Goal: Transaction & Acquisition: Purchase product/service

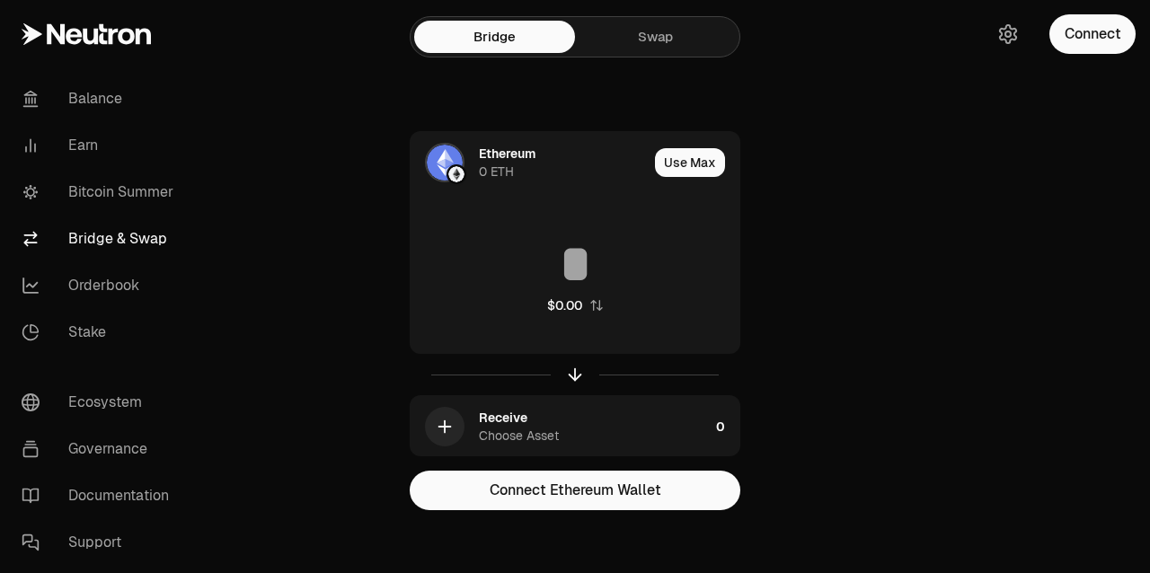
click at [634, 44] on link "Swap" at bounding box center [655, 37] width 161 height 32
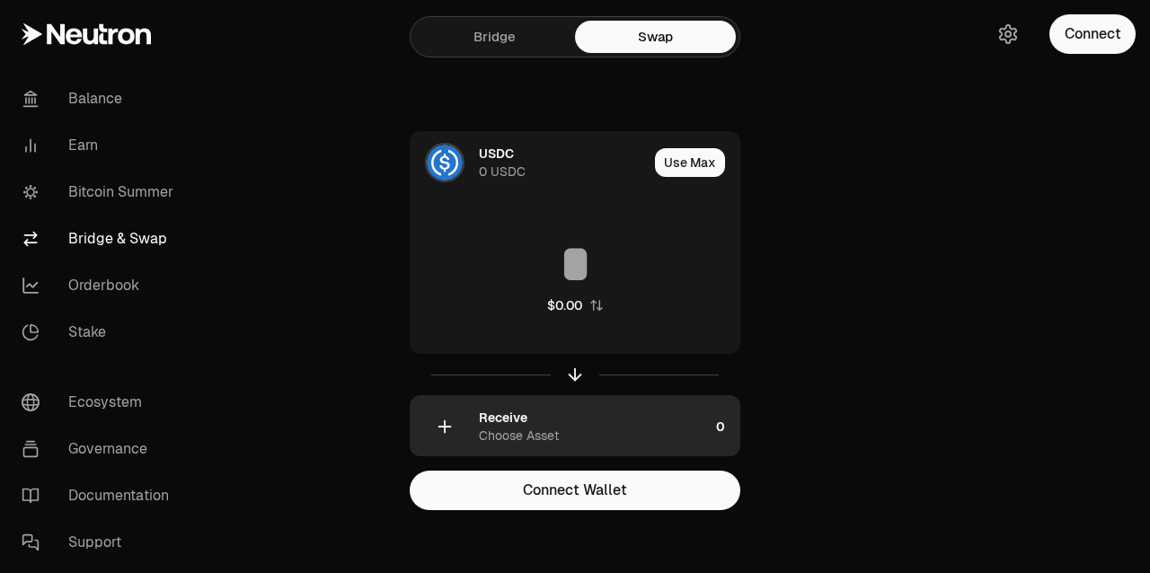
click at [484, 417] on div "Receive" at bounding box center [503, 418] width 49 height 18
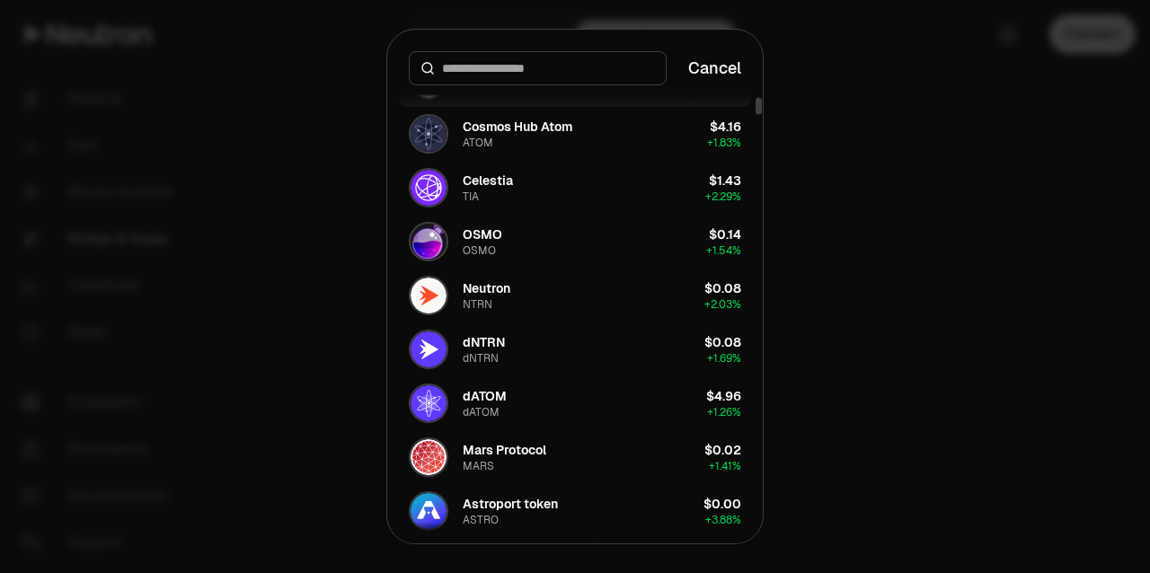
scroll to position [310, 0]
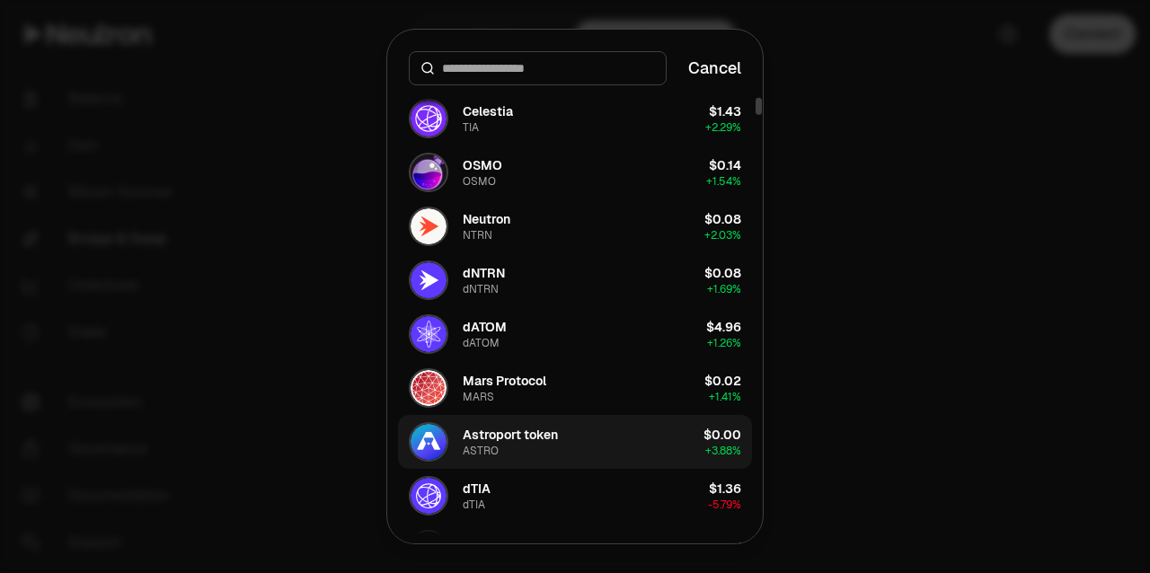
click at [500, 437] on div "Astroport token" at bounding box center [510, 435] width 95 height 18
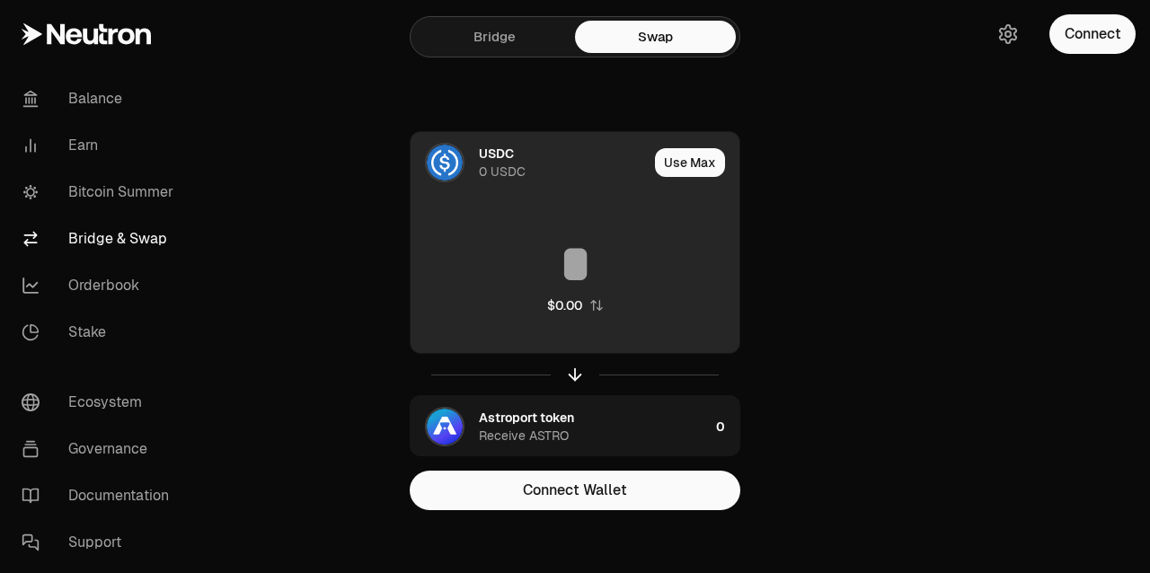
click at [593, 303] on icon "button" at bounding box center [597, 305] width 12 height 11
click at [569, 367] on icon "button" at bounding box center [575, 375] width 20 height 20
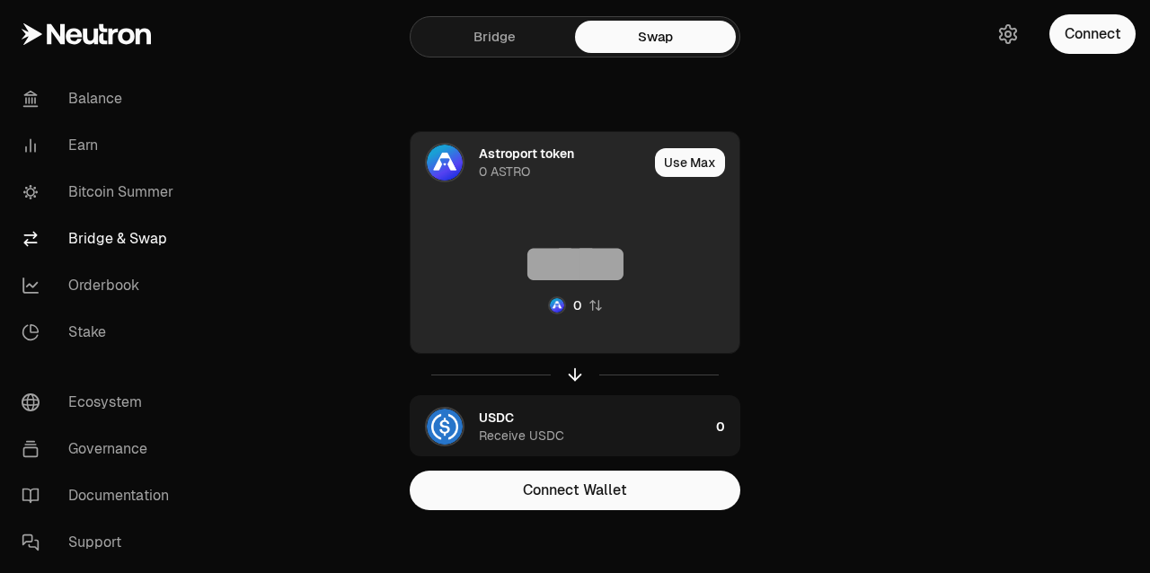
click at [561, 306] on img "button" at bounding box center [557, 305] width 14 height 14
click at [570, 269] on input at bounding box center [575, 264] width 329 height 54
type input "*"
click at [448, 173] on img at bounding box center [445, 163] width 36 height 36
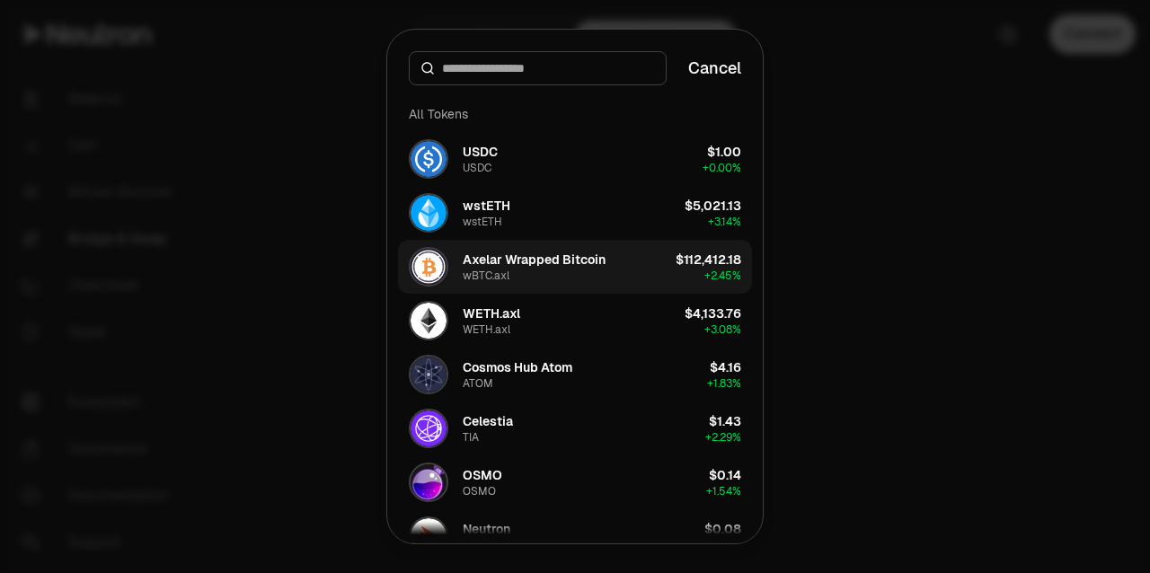
scroll to position [254, 0]
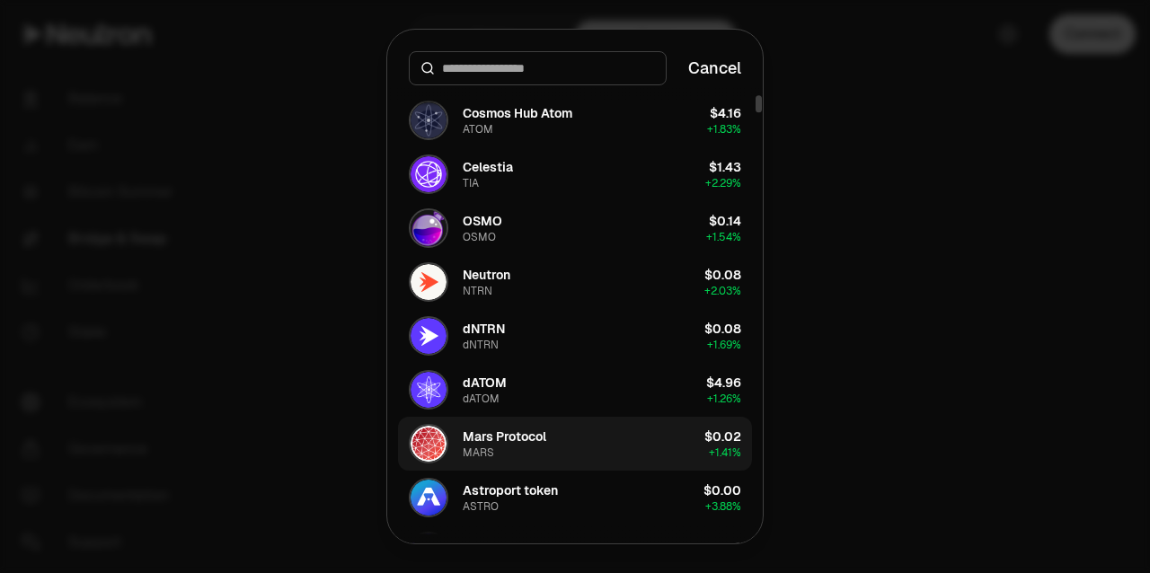
click at [458, 429] on div "Mars Protocol MARS" at bounding box center [478, 444] width 138 height 40
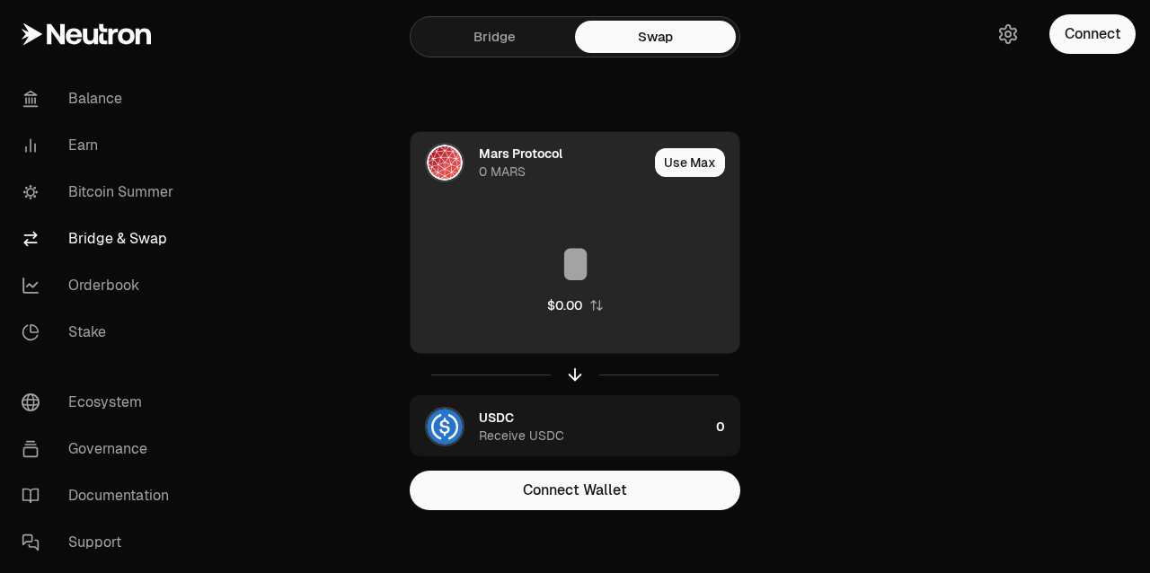
click at [520, 241] on input at bounding box center [575, 264] width 329 height 54
type input "*"
click at [441, 169] on img at bounding box center [445, 163] width 36 height 36
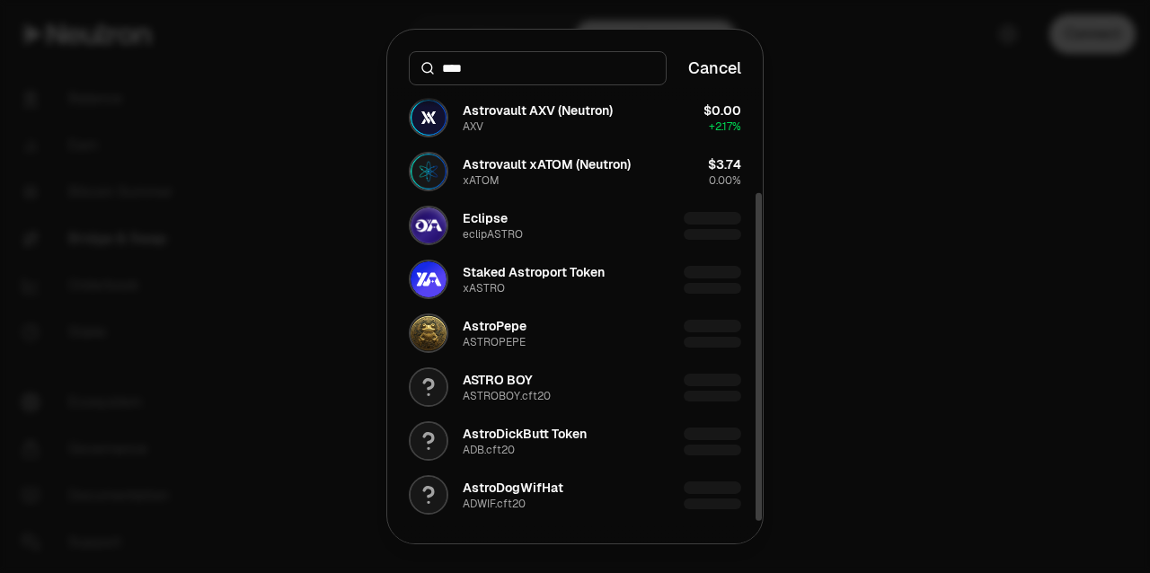
scroll to position [149, 0]
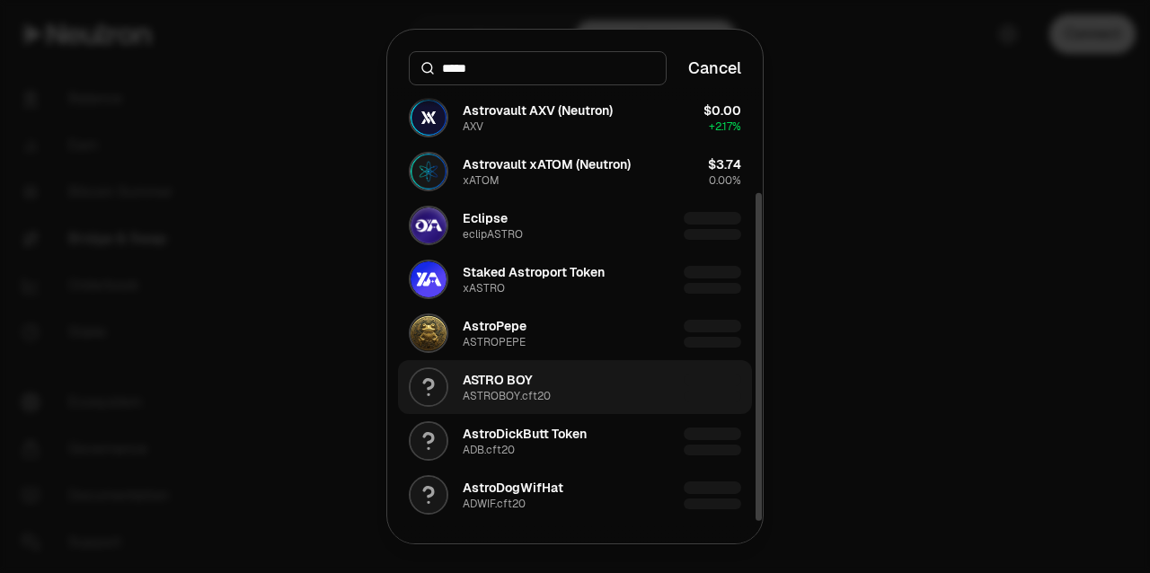
type input "*****"
click at [520, 392] on div "ASTROBOY.cft20" at bounding box center [507, 396] width 88 height 14
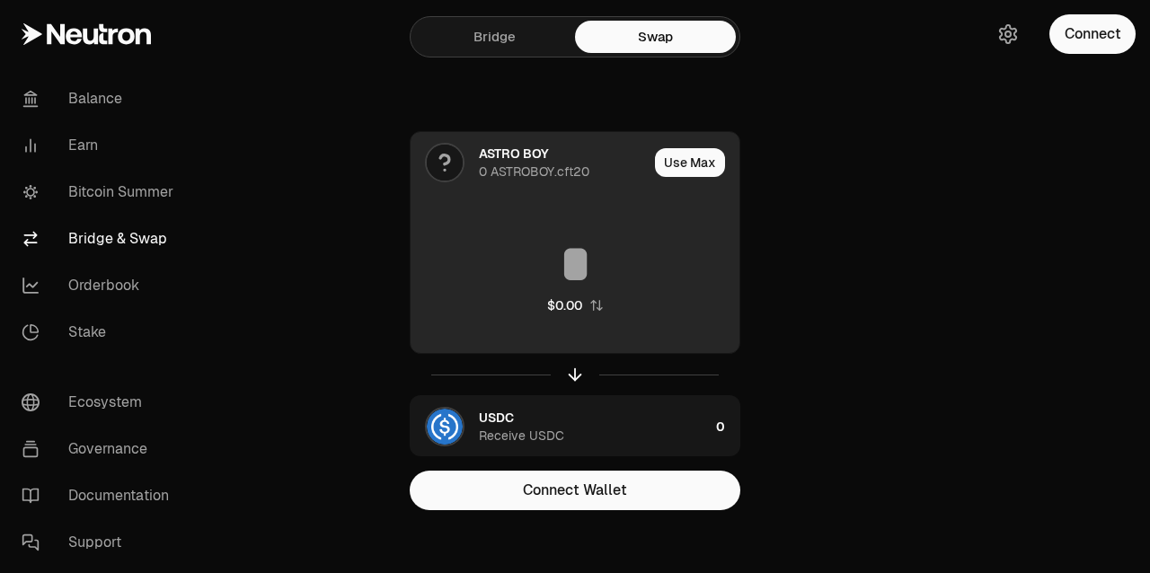
click at [542, 279] on input at bounding box center [575, 264] width 329 height 54
type input "*"
click at [486, 161] on div "ASTRO BOY" at bounding box center [514, 154] width 70 height 18
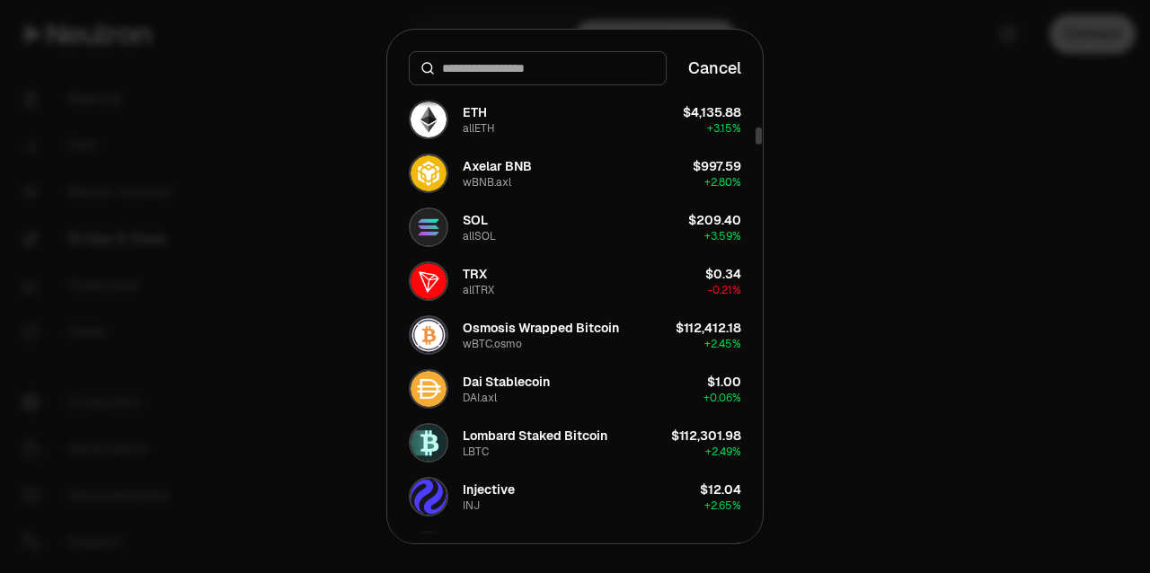
scroll to position [1123, 0]
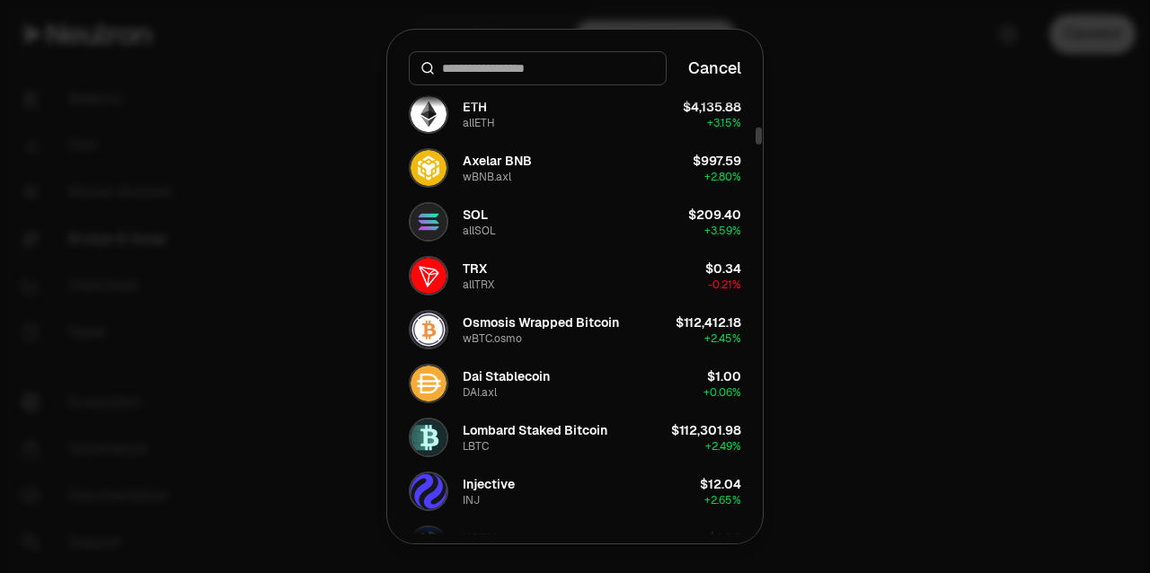
click at [486, 262] on div "TRX" at bounding box center [475, 269] width 24 height 18
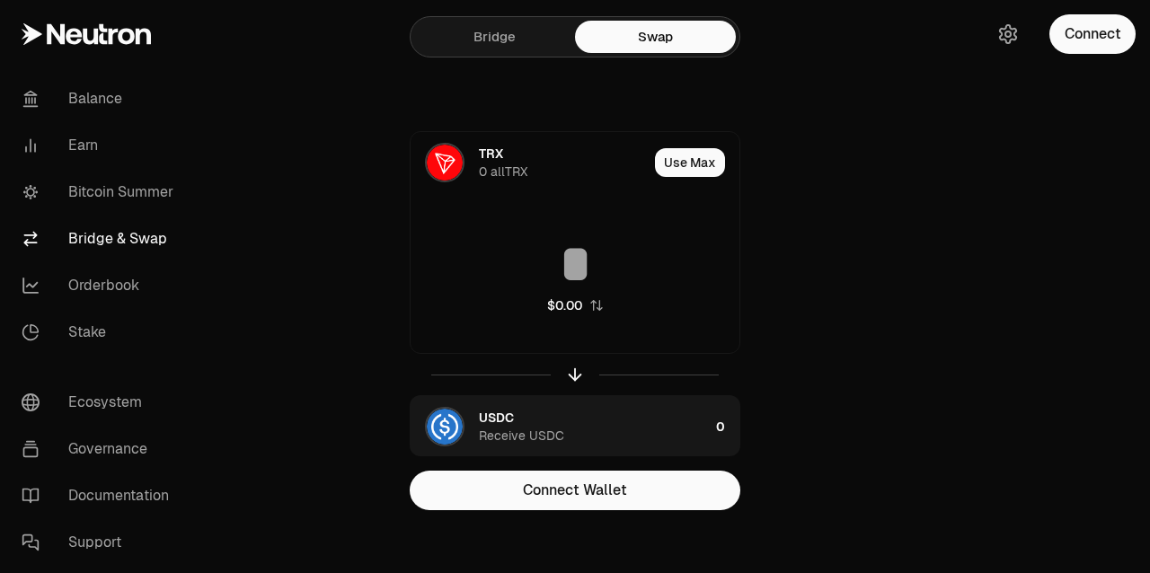
click at [486, 262] on input at bounding box center [575, 264] width 329 height 54
type input "*"
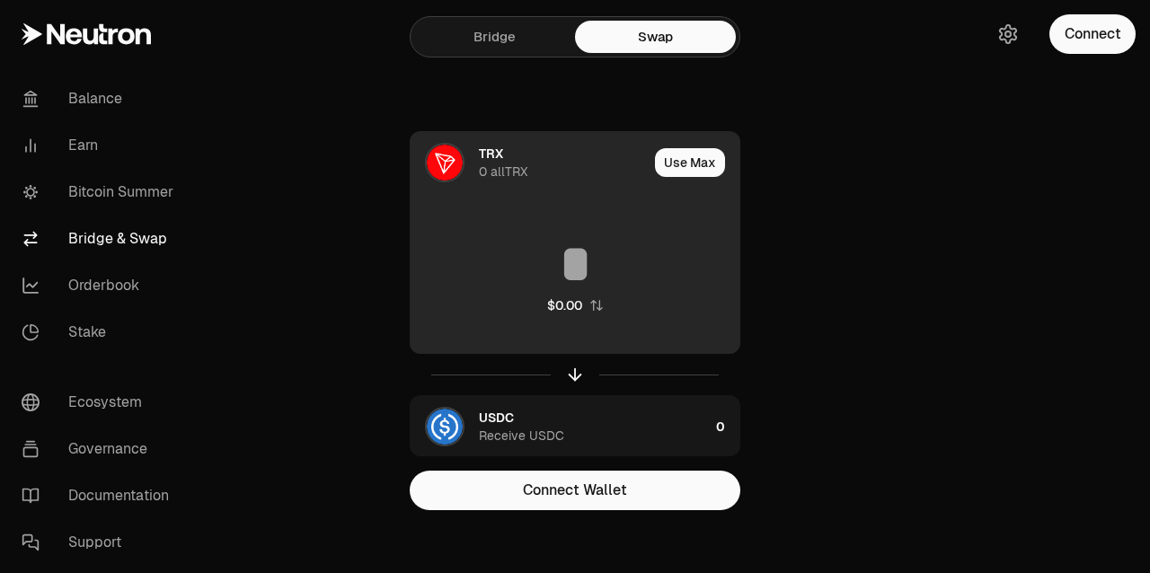
click at [435, 157] on img at bounding box center [445, 163] width 36 height 36
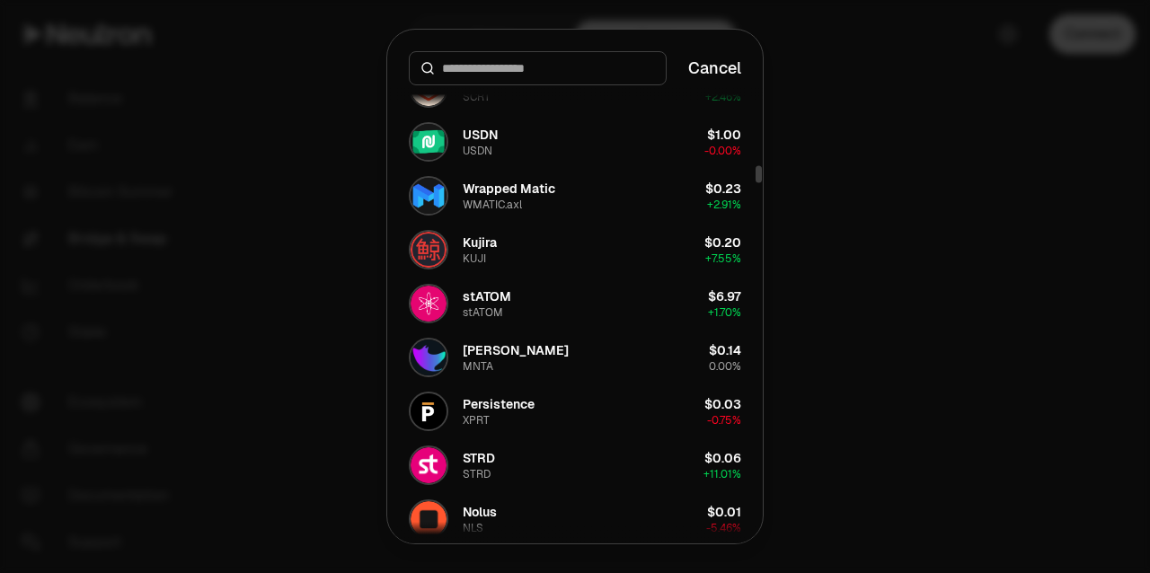
scroll to position [2171, 0]
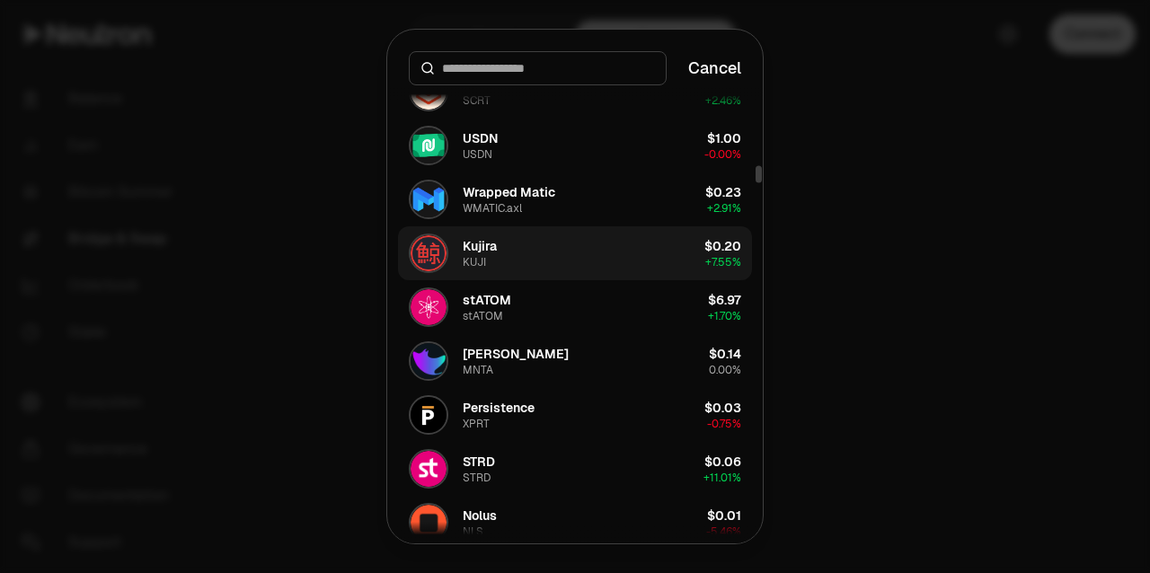
click at [502, 271] on button "Kujira KUJI $0.20 + 7.55%" at bounding box center [575, 253] width 354 height 54
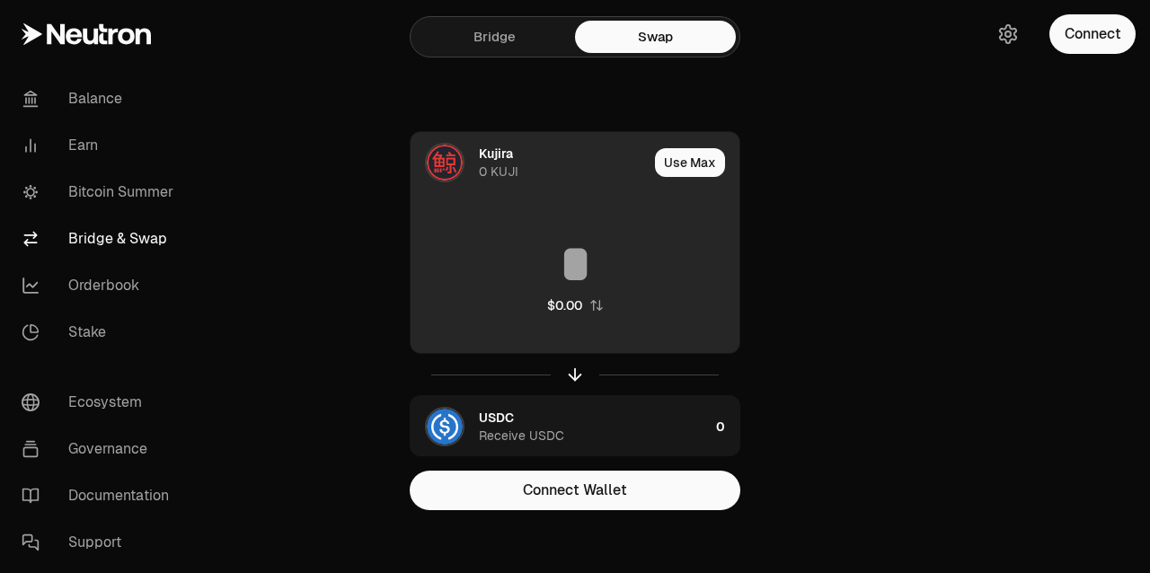
click at [545, 248] on input at bounding box center [575, 264] width 329 height 54
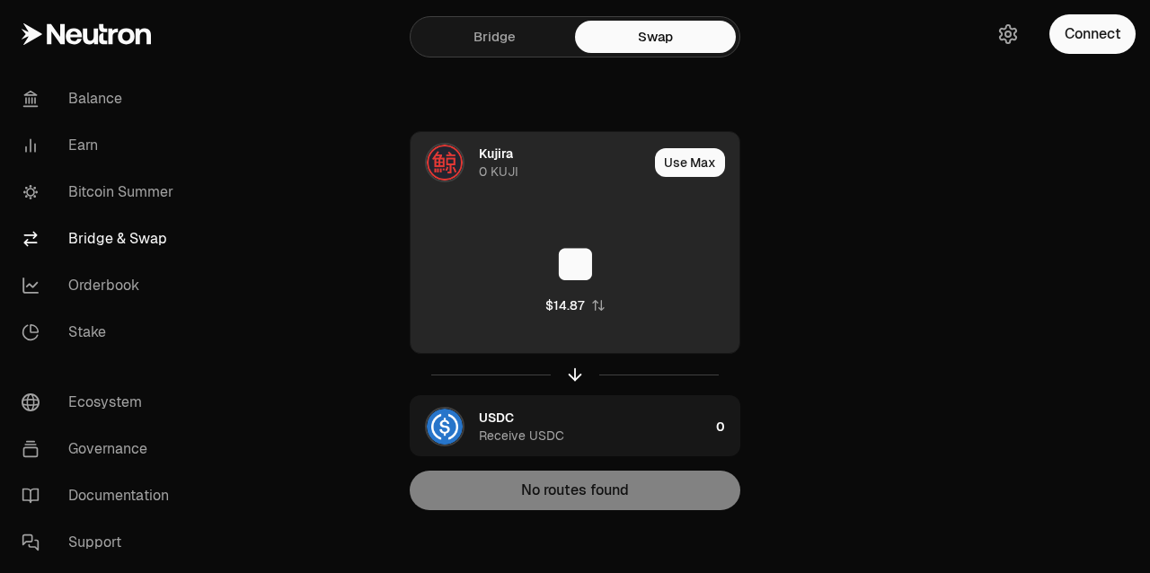
type input "*"
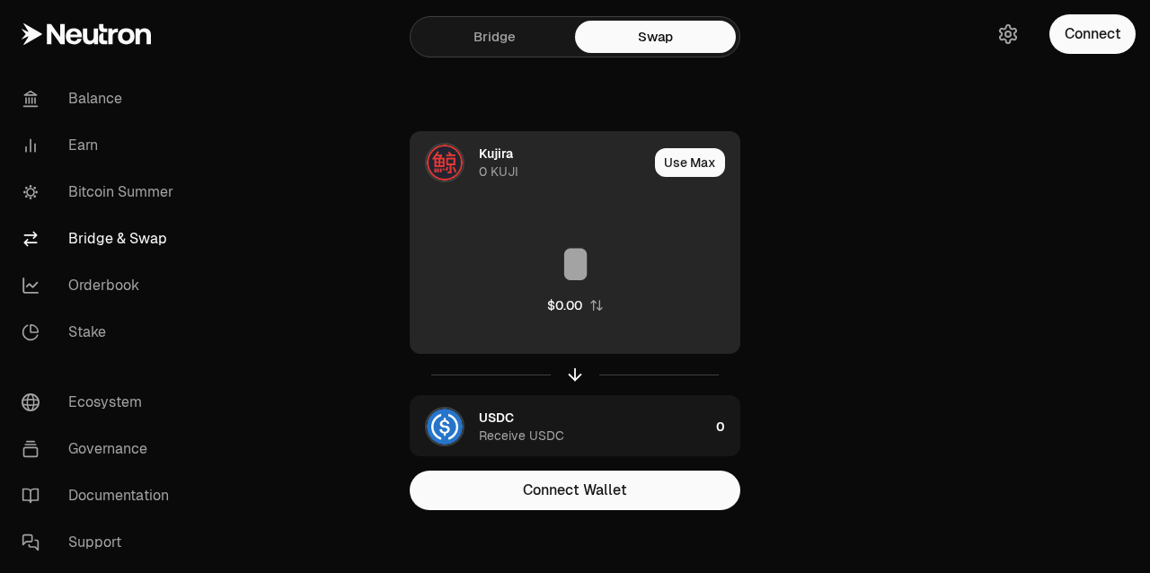
click at [436, 164] on img at bounding box center [445, 163] width 36 height 36
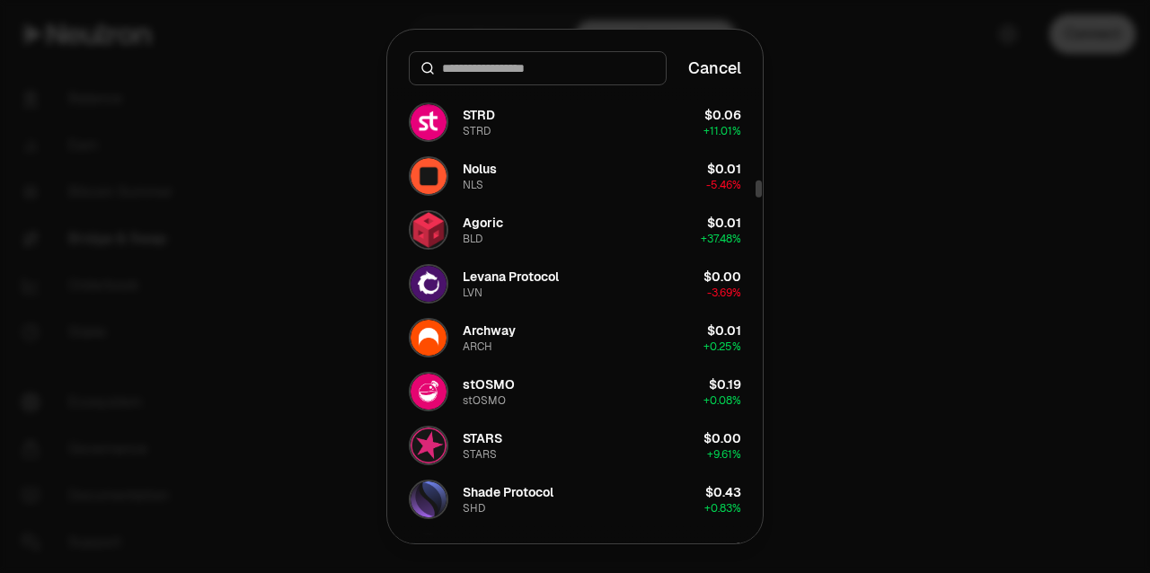
scroll to position [2568, 0]
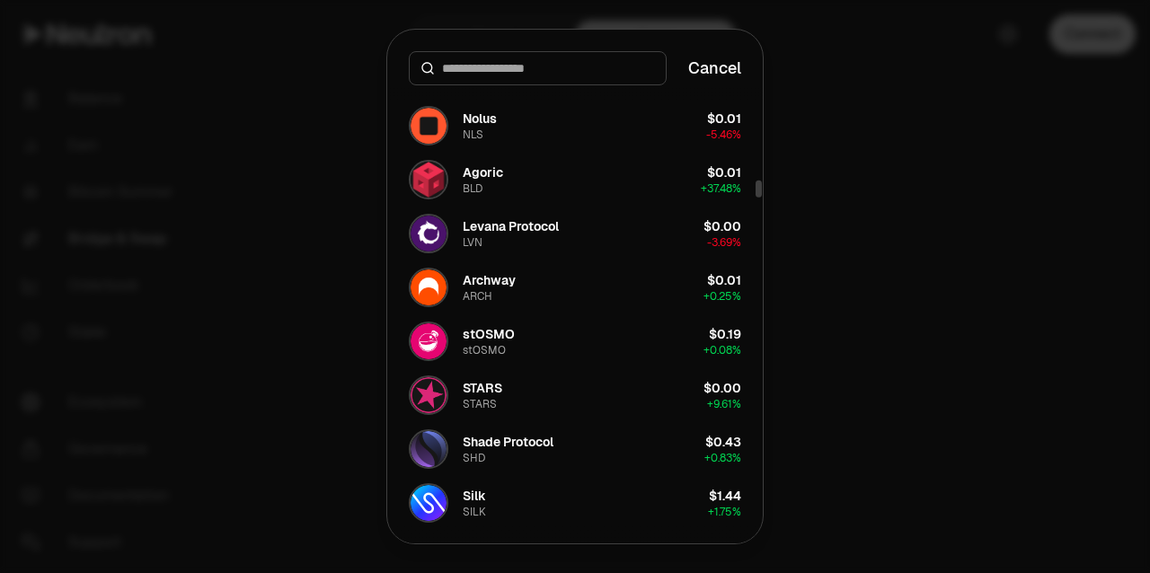
click at [511, 301] on div "Archway ARCH" at bounding box center [489, 287] width 53 height 32
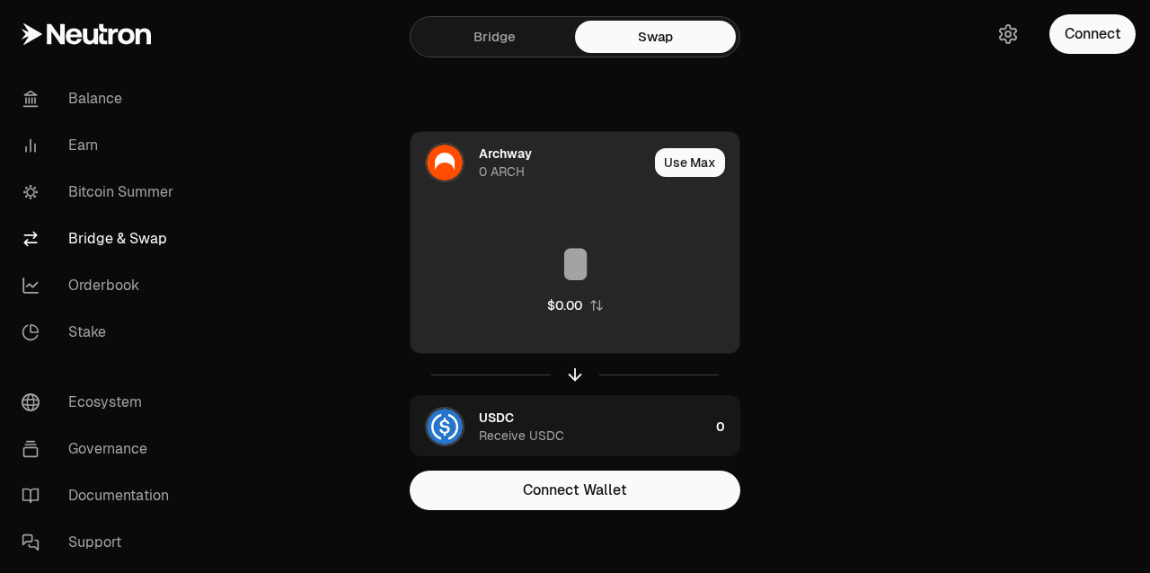
click at [550, 262] on input at bounding box center [575, 264] width 329 height 54
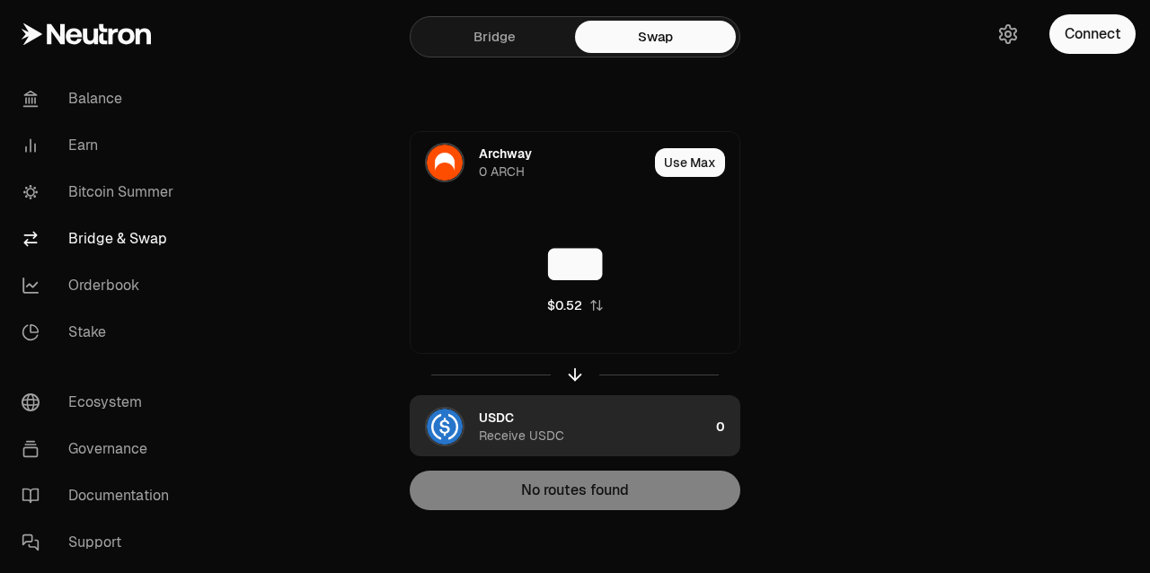
type input "***"
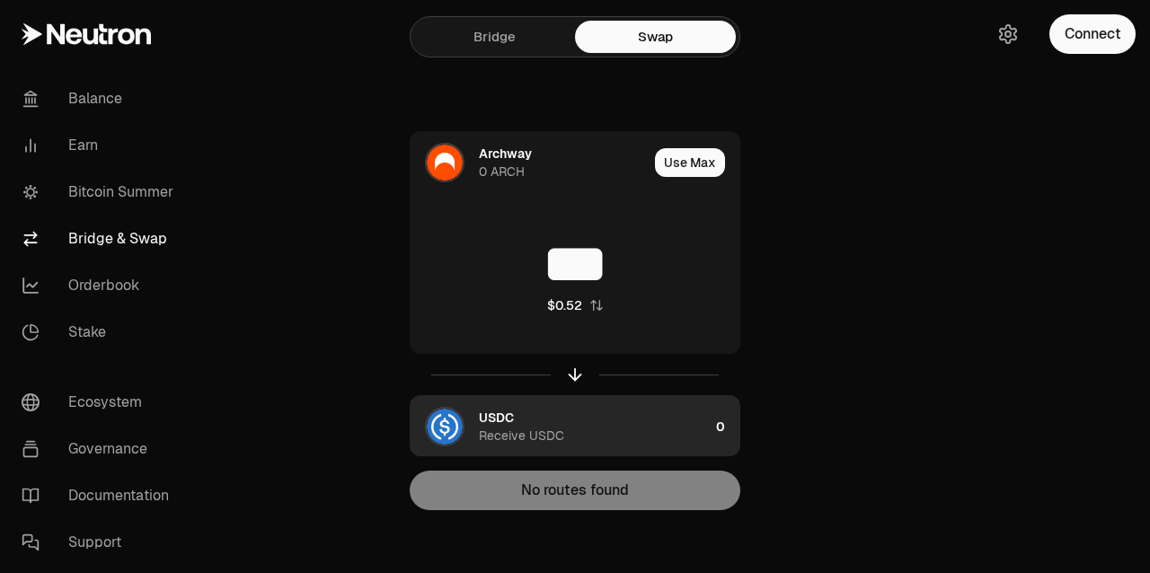
click at [439, 425] on img "button" at bounding box center [445, 427] width 36 height 36
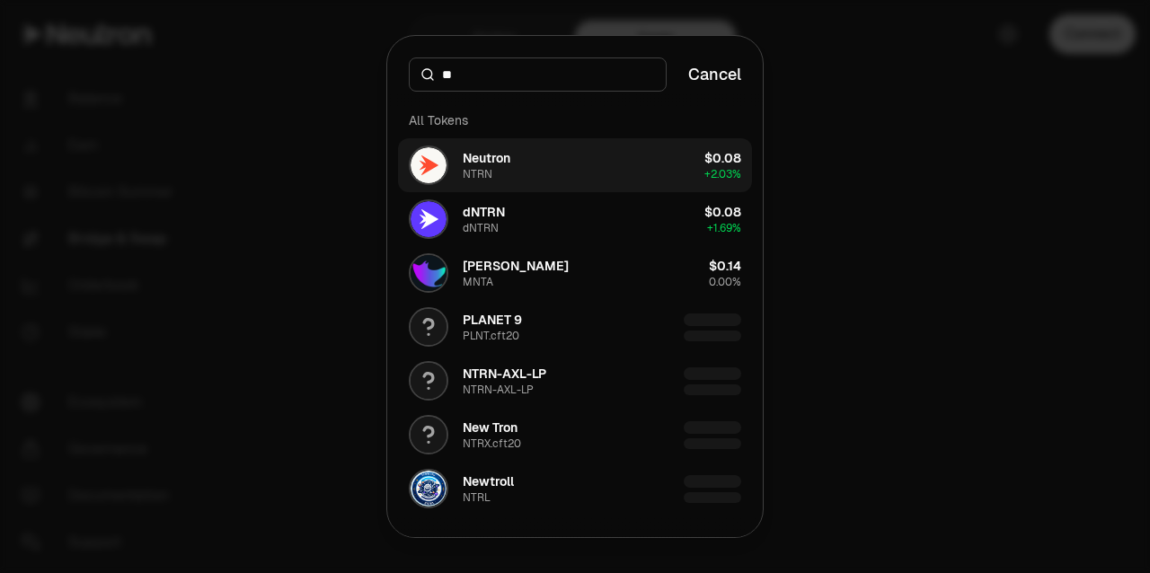
type input "**"
click at [475, 173] on div "NTRN" at bounding box center [478, 174] width 30 height 14
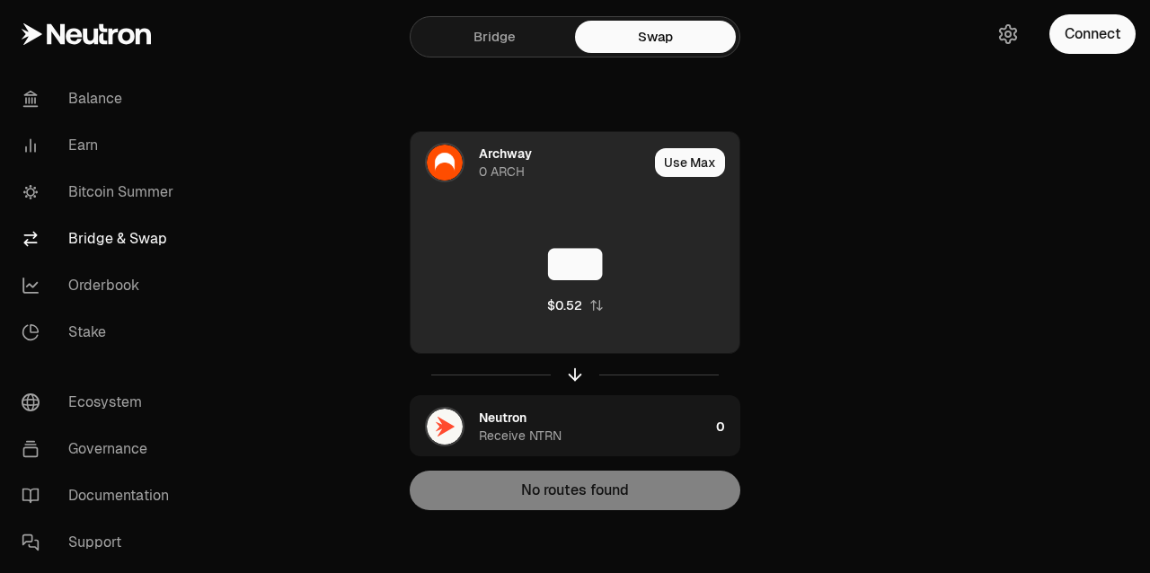
click at [622, 271] on input "***" at bounding box center [575, 264] width 329 height 54
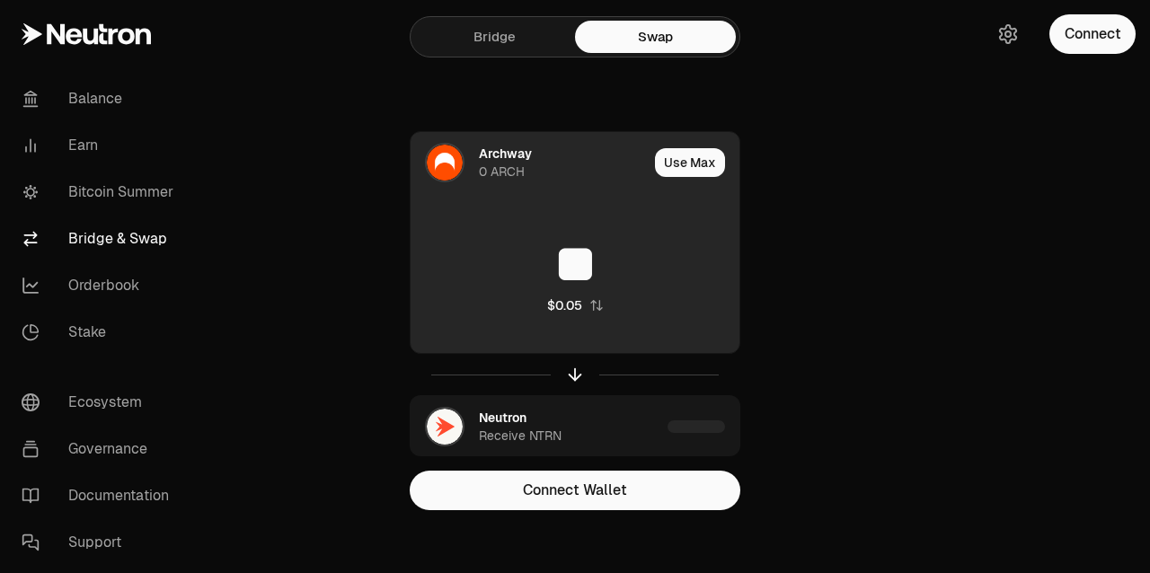
type input "*"
click at [449, 173] on img at bounding box center [445, 163] width 36 height 36
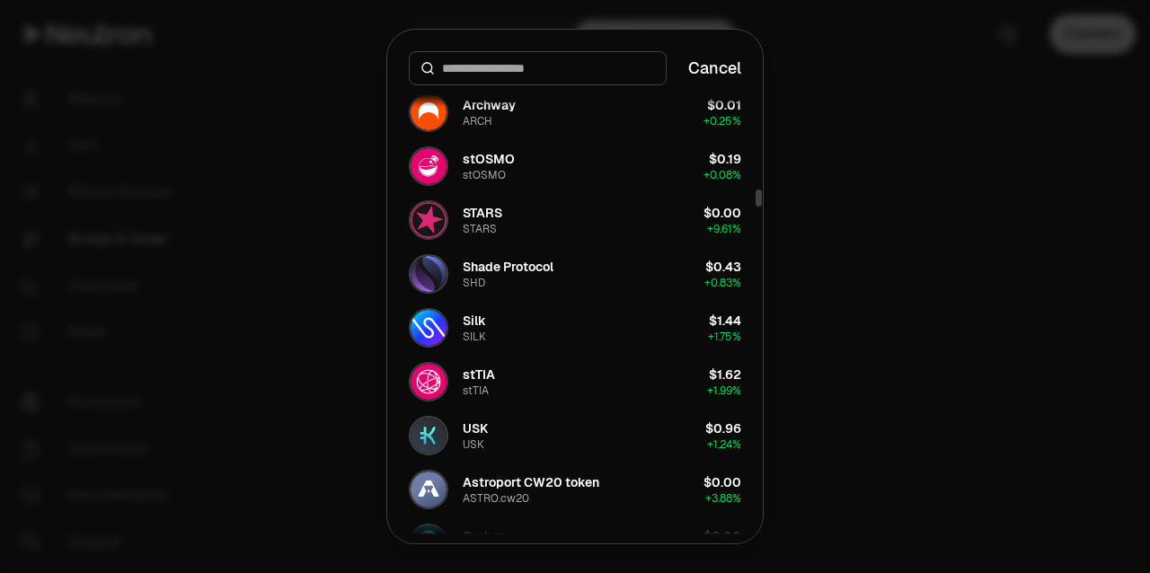
scroll to position [2823, 0]
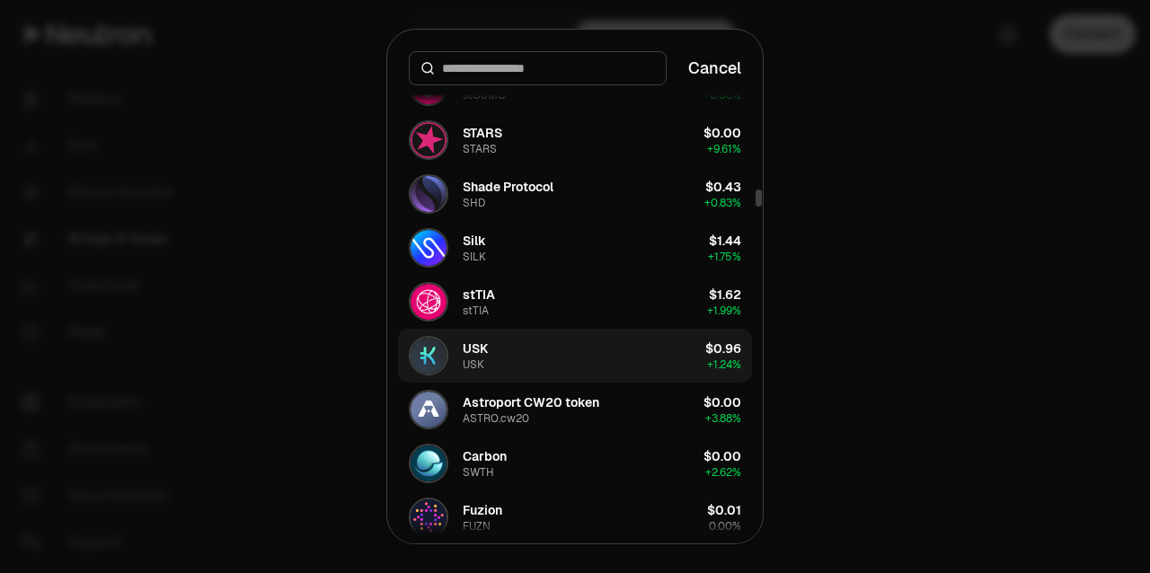
click at [523, 368] on button "USK USK $0.96 + 1.24%" at bounding box center [575, 356] width 354 height 54
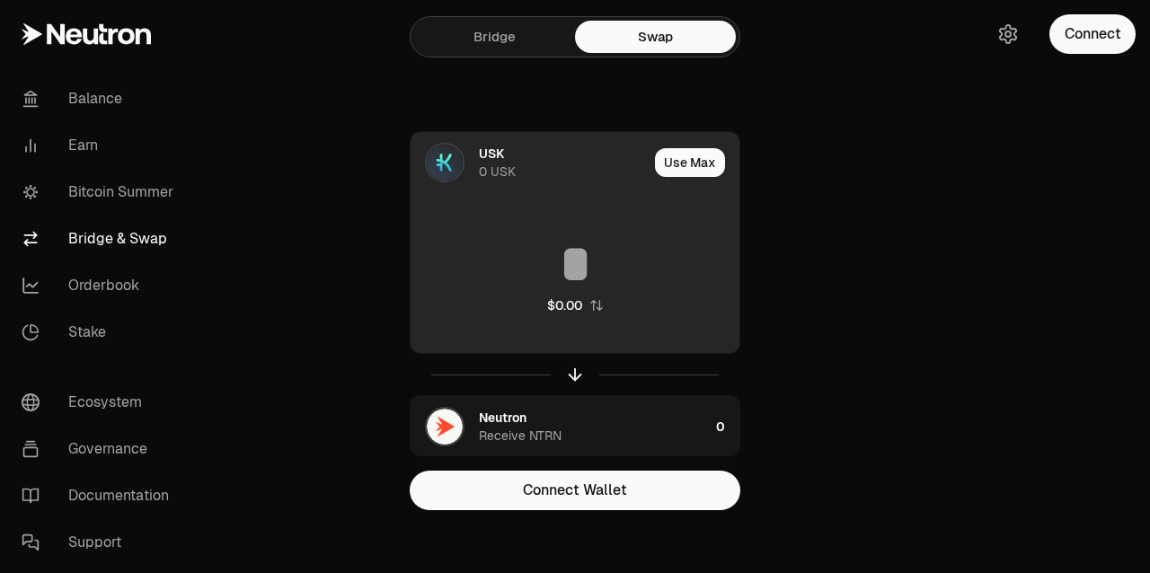
click at [527, 270] on input at bounding box center [575, 264] width 329 height 54
type input "*"
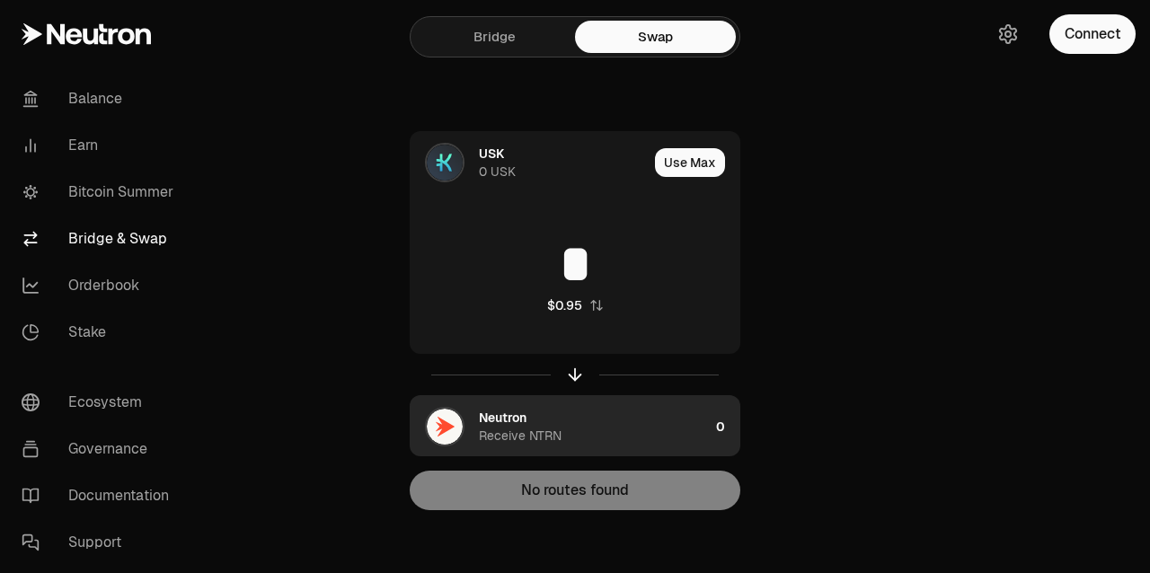
click at [488, 424] on div "Neutron" at bounding box center [503, 418] width 48 height 18
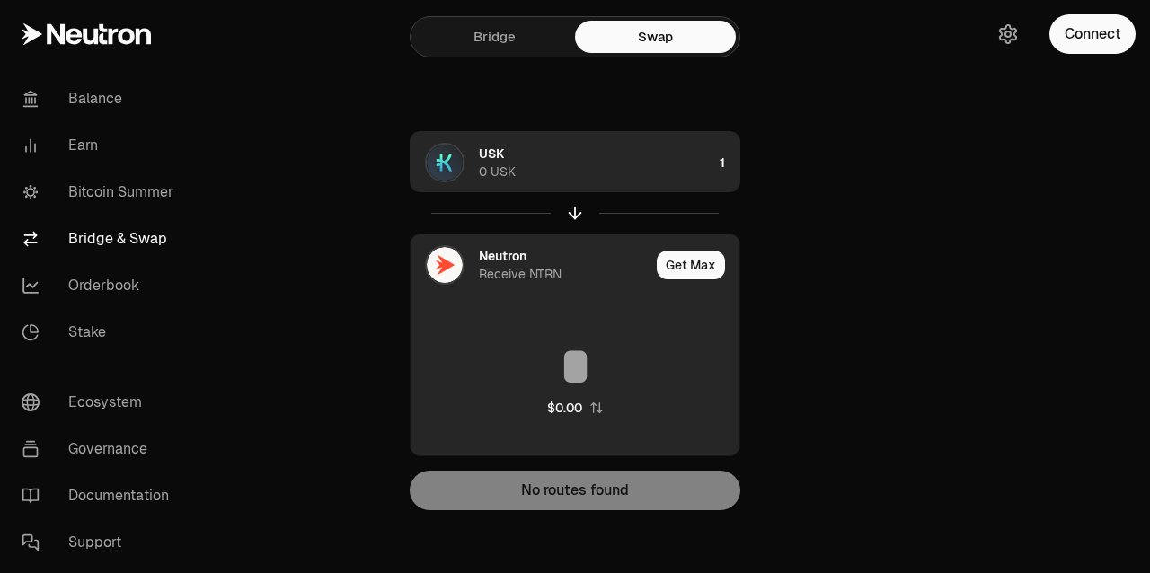
click at [588, 174] on div "USK 0 USK" at bounding box center [596, 163] width 234 height 36
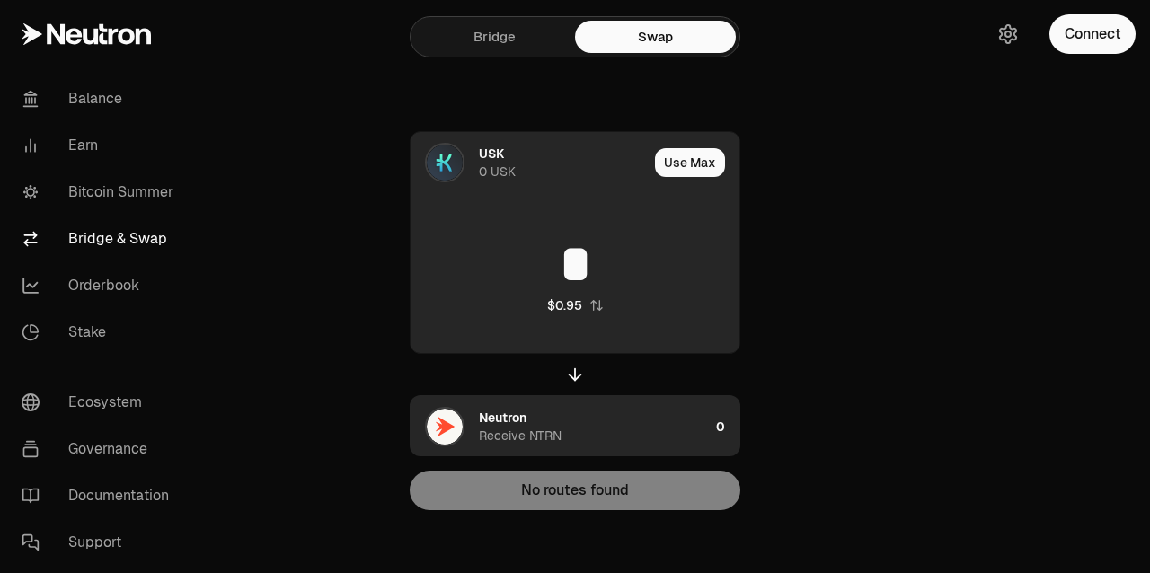
click at [597, 270] on input "*" at bounding box center [575, 264] width 329 height 54
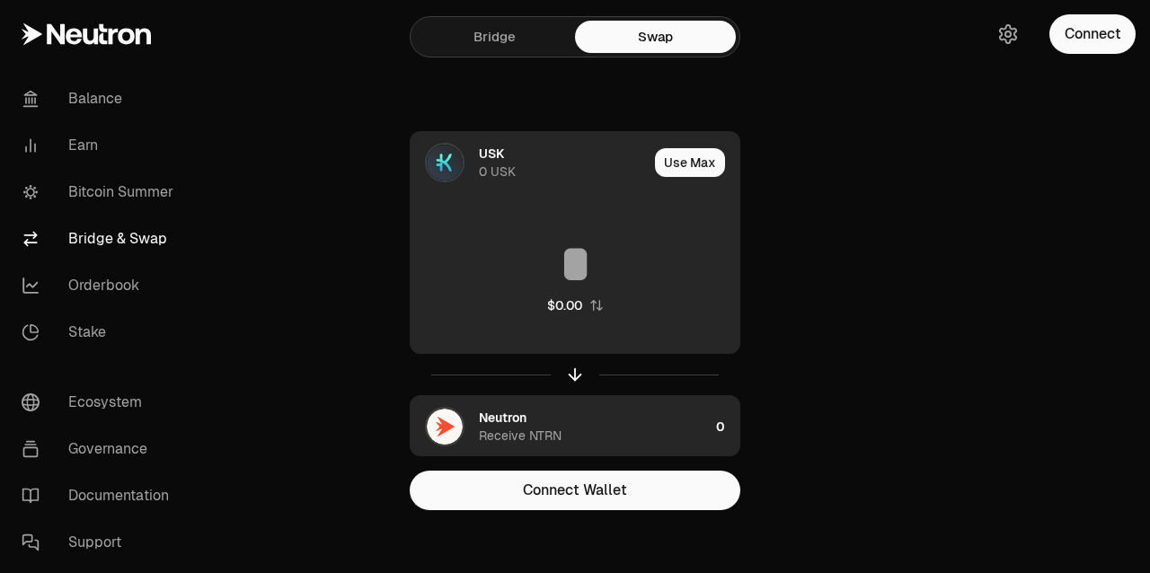
click at [460, 164] on img at bounding box center [445, 163] width 36 height 36
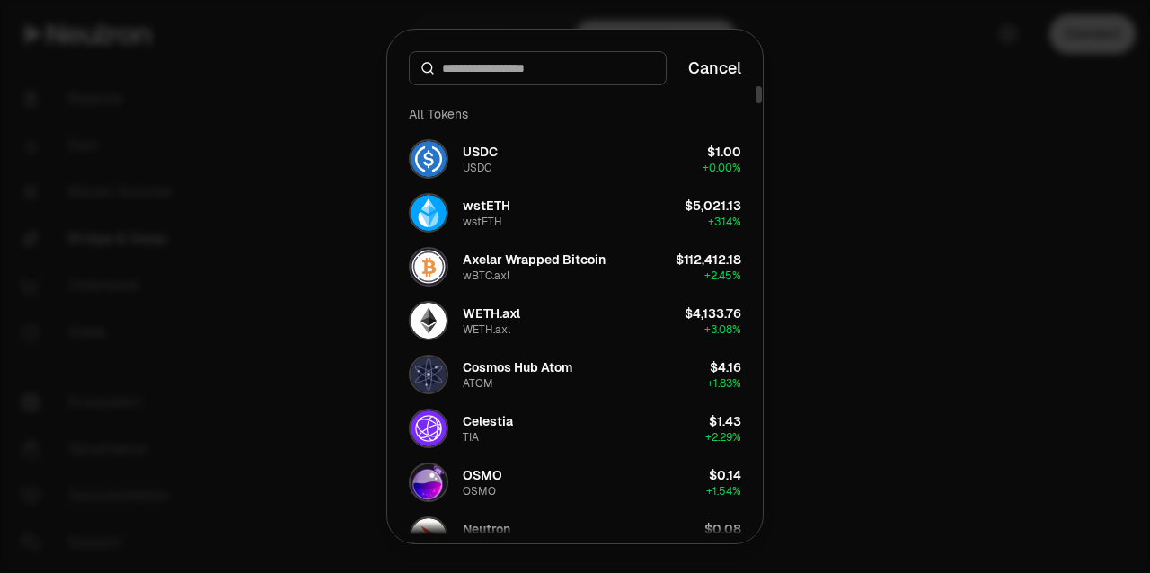
click at [864, 220] on div at bounding box center [575, 286] width 1150 height 573
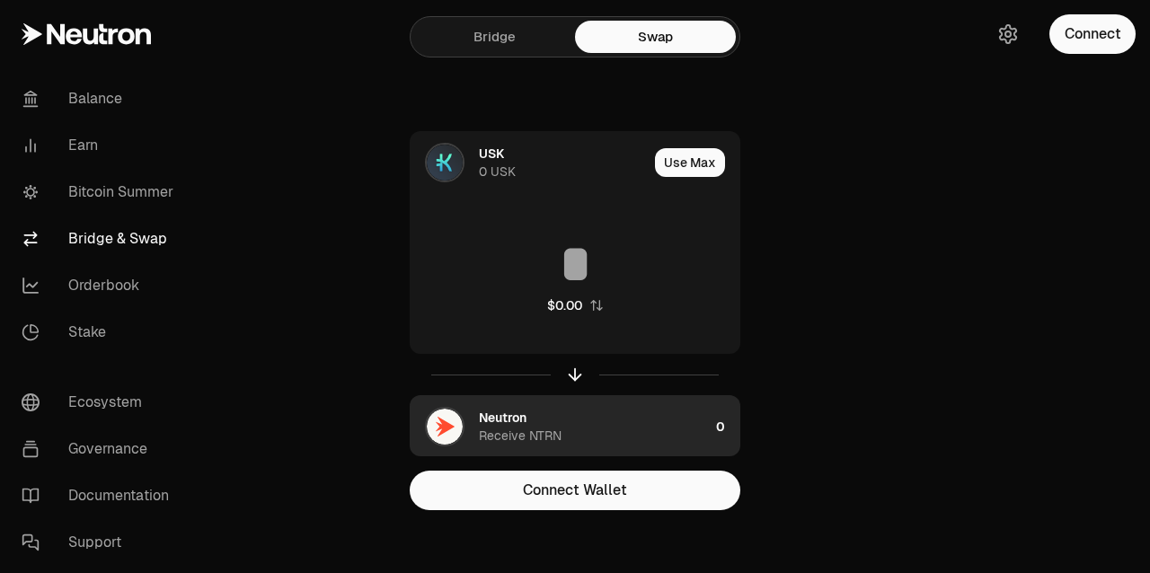
click at [460, 52] on link "Bridge" at bounding box center [494, 37] width 161 height 32
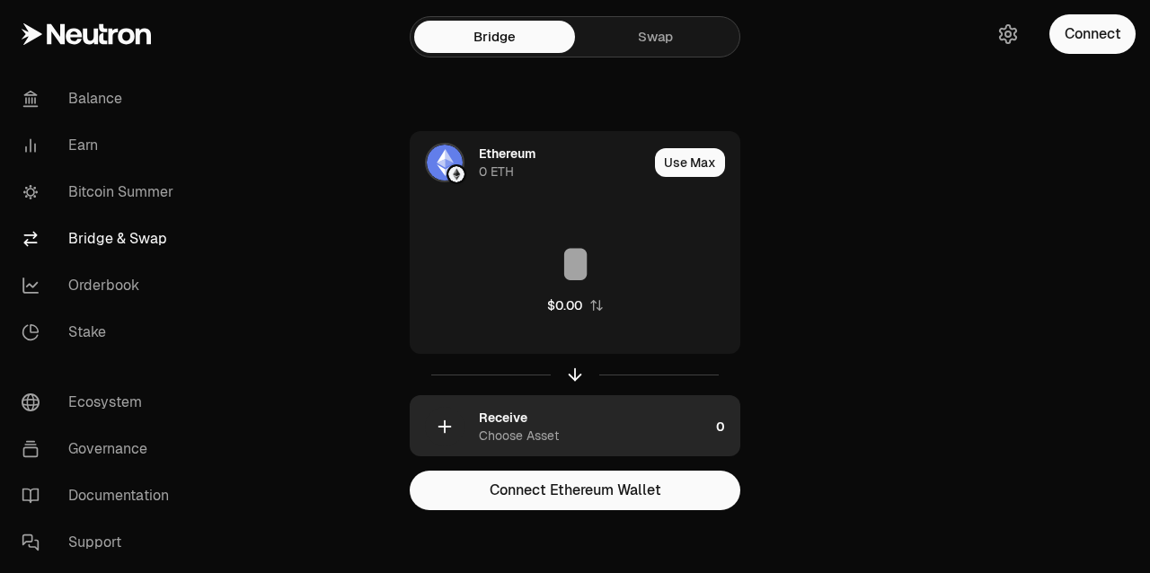
click at [485, 415] on div "Receive" at bounding box center [503, 418] width 49 height 18
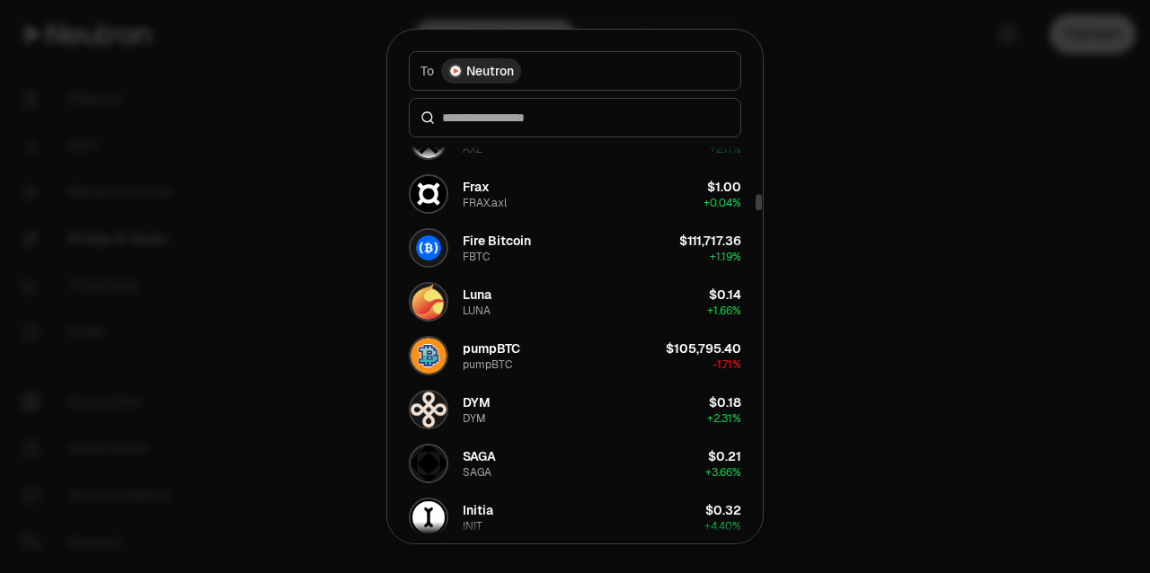
scroll to position [1748, 0]
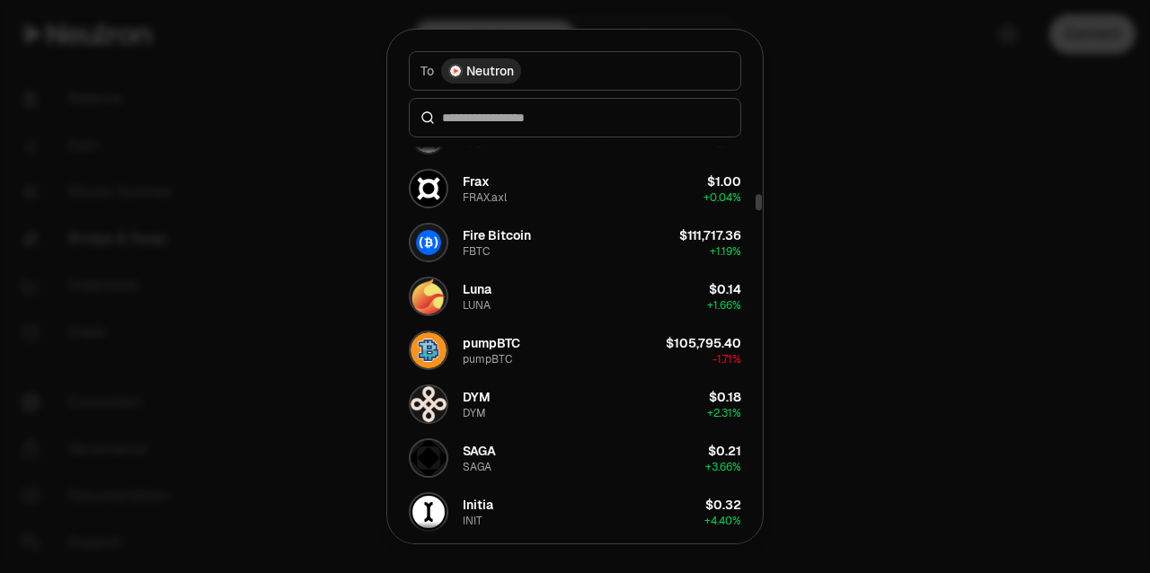
click at [940, 364] on div at bounding box center [575, 286] width 1150 height 573
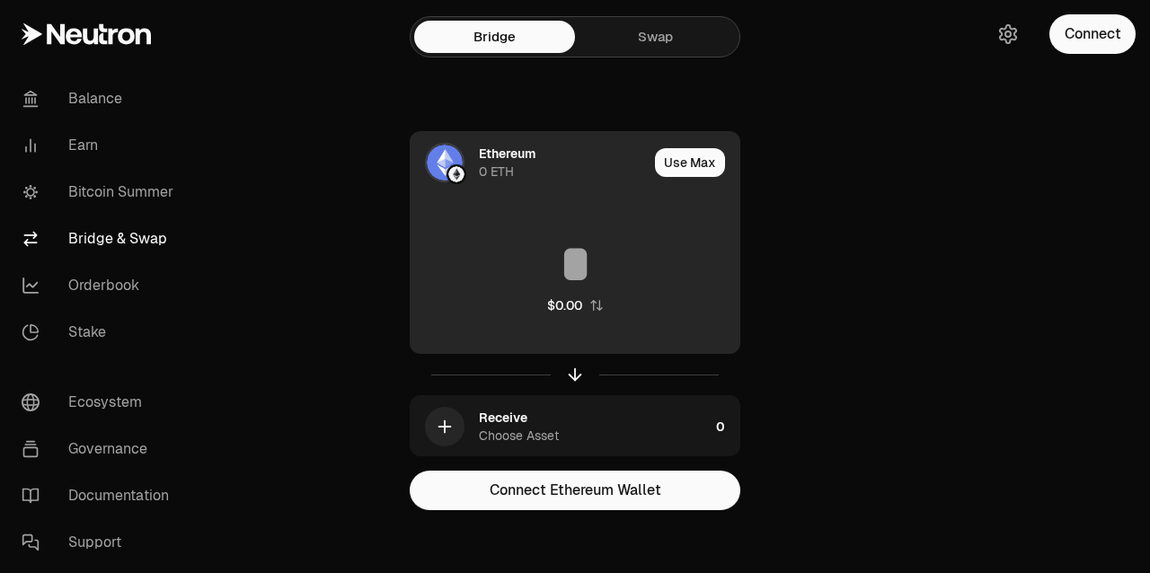
click at [457, 160] on img at bounding box center [445, 163] width 36 height 36
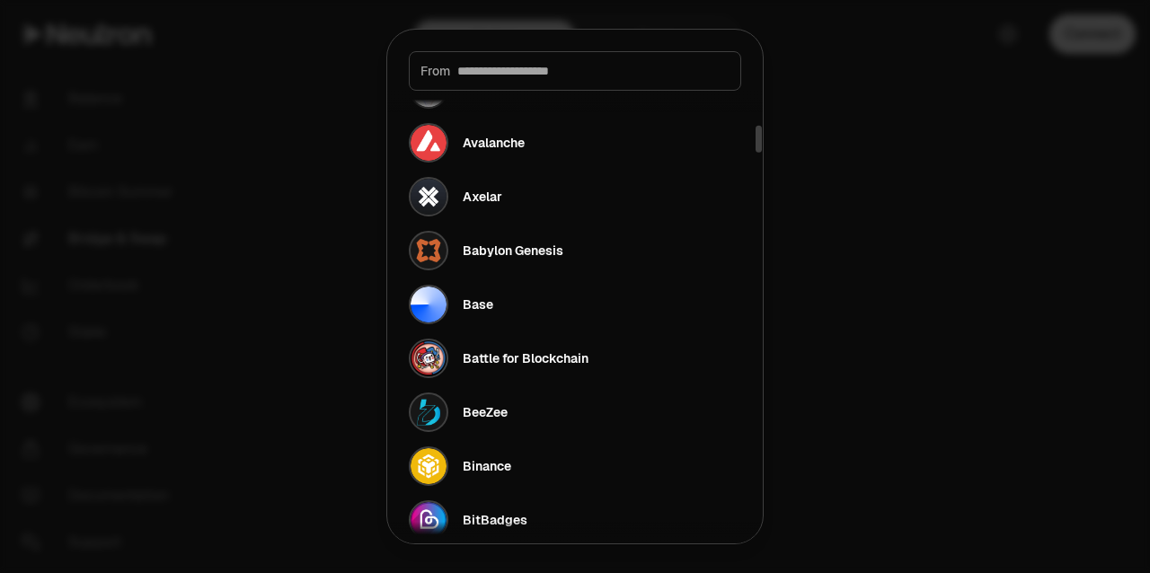
scroll to position [803, 0]
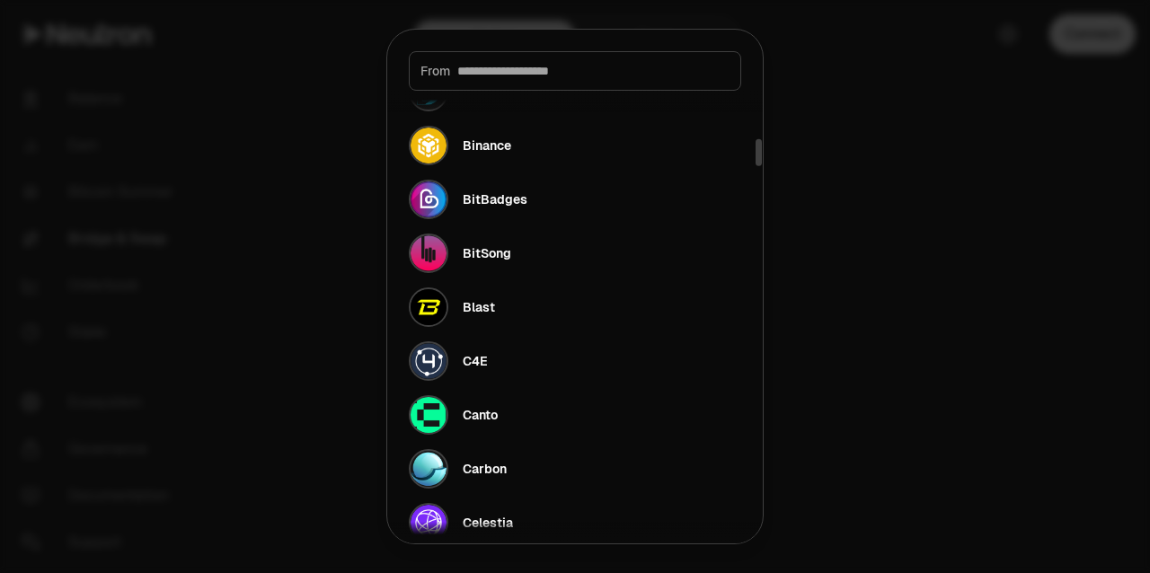
click at [1057, 355] on div at bounding box center [575, 286] width 1150 height 573
